Goal: Task Accomplishment & Management: Manage account settings

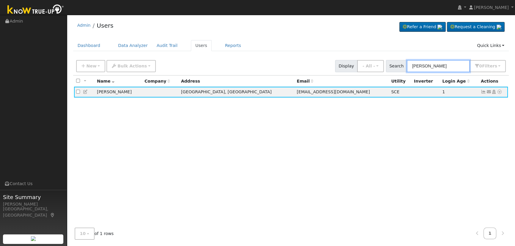
click at [458, 72] on input "[PERSON_NAME]" at bounding box center [438, 66] width 63 height 12
drag, startPoint x: 449, startPoint y: 69, endPoint x: 372, endPoint y: 70, distance: 77.6
click at [375, 69] on div "New Add User Quick Add Quick Connect Quick Convert Lead Bulk Actions Send Email…" at bounding box center [291, 65] width 432 height 14
paste input "[PERSON_NAME]"
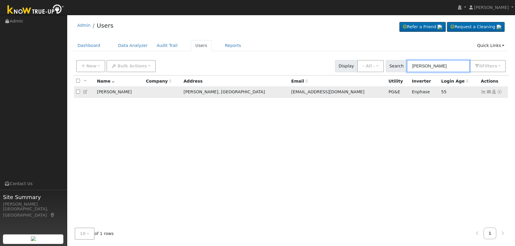
type input "[PERSON_NAME]"
click at [483, 93] on icon at bounding box center [483, 92] width 5 height 4
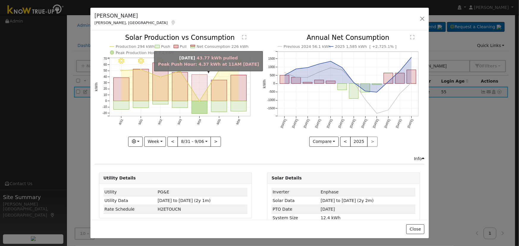
click at [198, 98] on rect "onclick=""" at bounding box center [200, 88] width 16 height 26
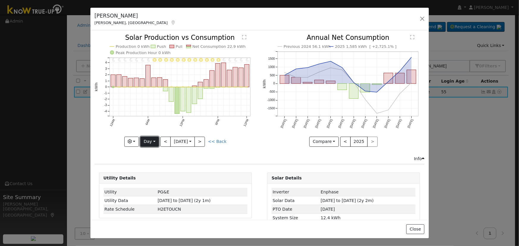
click at [152, 140] on button "Day" at bounding box center [149, 142] width 18 height 10
click at [156, 177] on link "Year" at bounding box center [161, 179] width 41 height 8
type input "[DATE]"
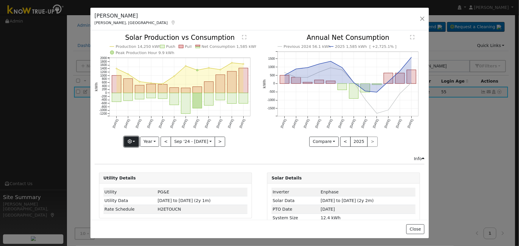
click at [136, 138] on button "button" at bounding box center [131, 142] width 15 height 10
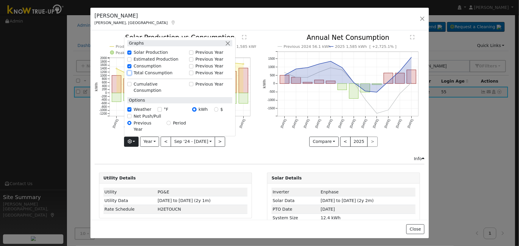
click at [130, 75] on input "Total Consumption" at bounding box center [129, 73] width 4 height 4
checkbox input "true"
click at [230, 46] on button "button" at bounding box center [228, 43] width 6 height 6
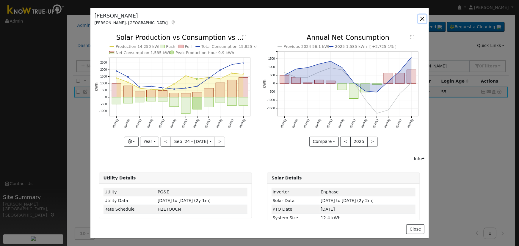
click at [422, 17] on button "button" at bounding box center [422, 19] width 8 height 8
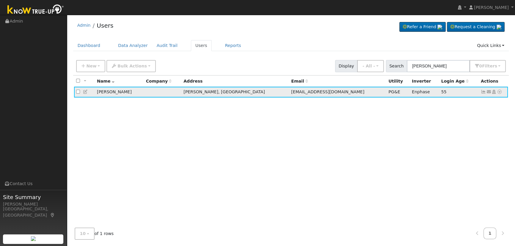
click at [86, 93] on icon at bounding box center [85, 92] width 5 height 4
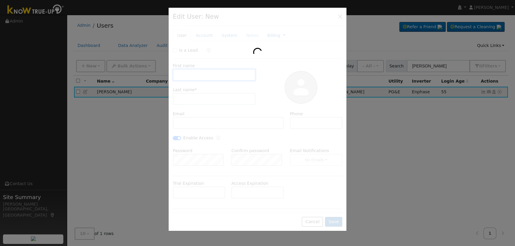
type input "[DATE]"
type input "Oscar"
type input "[PERSON_NAME]"
type input "[EMAIL_ADDRESS][DOMAIN_NAME]"
type input "661) 778-6209"
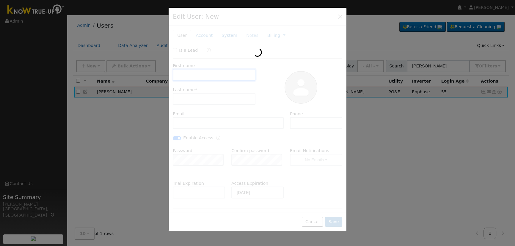
checkbox input "true"
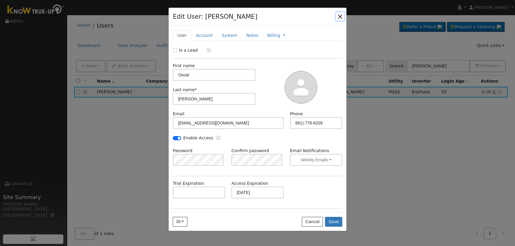
click at [339, 16] on button "button" at bounding box center [340, 16] width 8 height 8
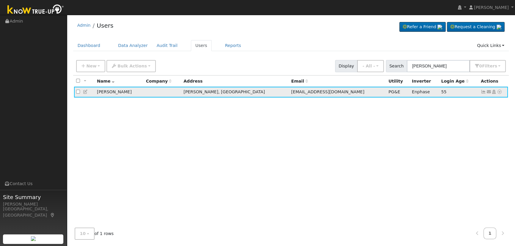
click at [483, 92] on icon at bounding box center [483, 92] width 5 height 4
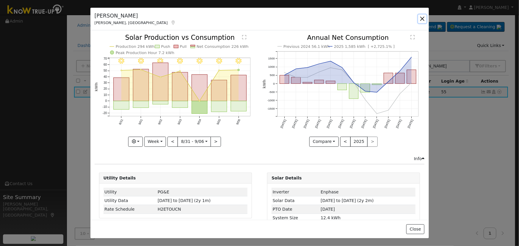
click at [422, 17] on button "button" at bounding box center [422, 19] width 8 height 8
